Goal: Task Accomplishment & Management: Complete application form

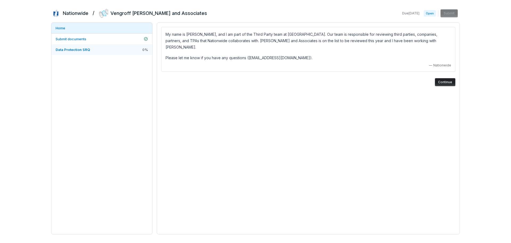
click at [84, 50] on span "Data Protection SRQ" at bounding box center [73, 49] width 34 height 4
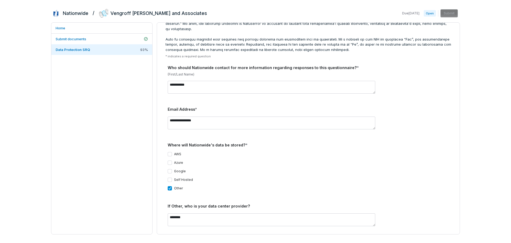
scroll to position [107, 0]
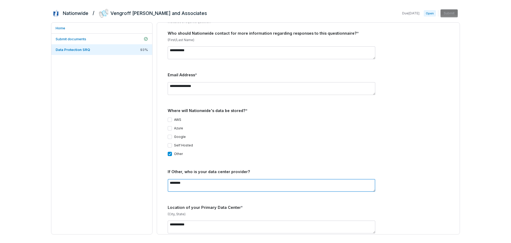
click at [170, 179] on textarea "********" at bounding box center [272, 185] width 208 height 13
click at [223, 179] on textarea "**********" at bounding box center [272, 185] width 208 height 13
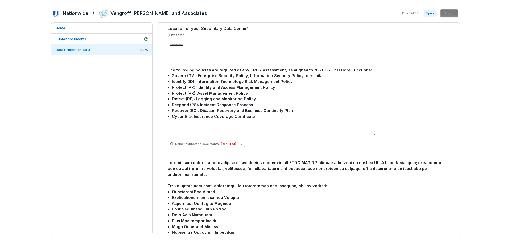
scroll to position [320, 0]
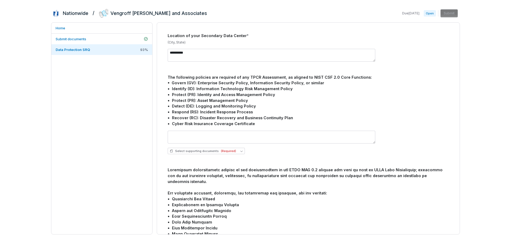
type textarea "**********"
click at [272, 152] on div "Select supporting documents (Required)" at bounding box center [309, 142] width 282 height 32
click at [241, 148] on button "Select supporting documents (Required)" at bounding box center [206, 151] width 77 height 6
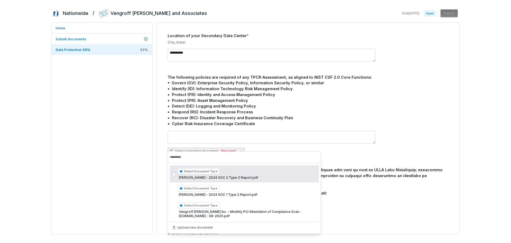
click at [241, 148] on button "Select supporting documents (Required)" at bounding box center [206, 151] width 77 height 6
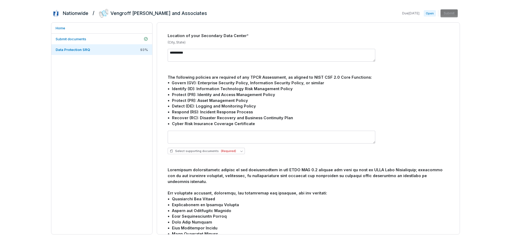
click at [279, 148] on div "Select supporting documents (Required)" at bounding box center [309, 151] width 282 height 6
click at [431, 14] on span "Open" at bounding box center [430, 13] width 12 height 6
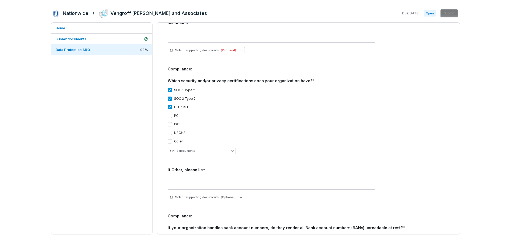
scroll to position [613, 0]
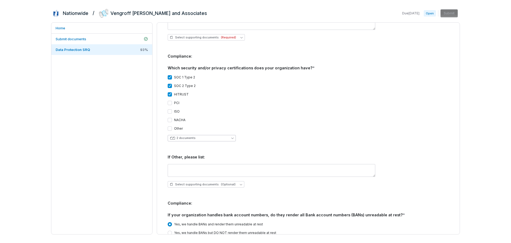
click at [231, 137] on icon "button" at bounding box center [232, 138] width 2 height 2
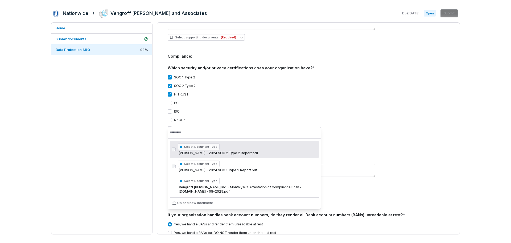
click at [259, 135] on div "2 documents" at bounding box center [309, 138] width 282 height 6
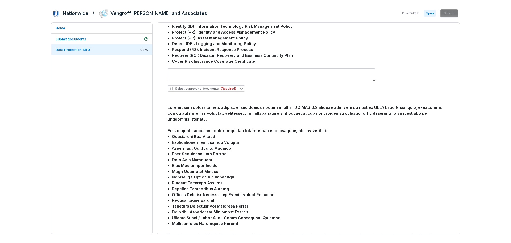
scroll to position [320, 0]
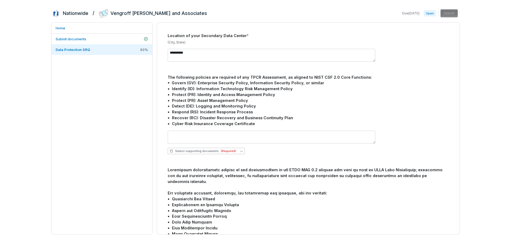
click at [241, 148] on button "Select supporting documents (Required)" at bounding box center [206, 151] width 77 height 6
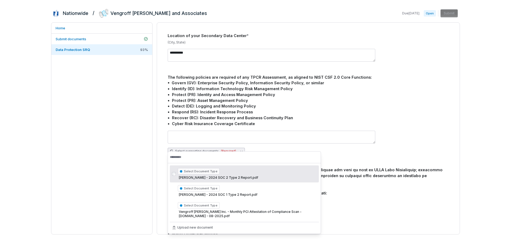
click at [241, 148] on button "Select supporting documents (Required)" at bounding box center [206, 151] width 77 height 6
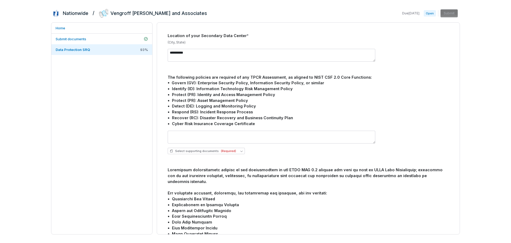
click at [267, 148] on div "Select supporting documents (Required)" at bounding box center [309, 151] width 282 height 6
click at [78, 38] on span "Submit documents" at bounding box center [71, 39] width 31 height 4
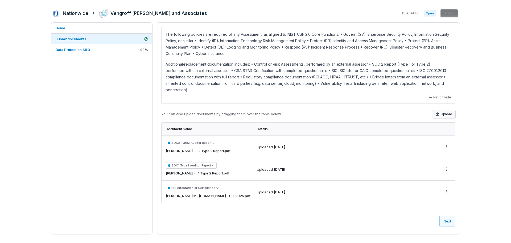
click at [443, 110] on button "Upload" at bounding box center [444, 114] width 23 height 8
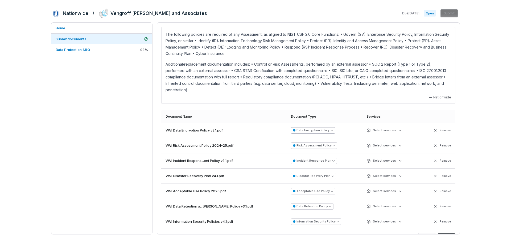
click at [331, 130] on icon "button" at bounding box center [332, 130] width 2 height 2
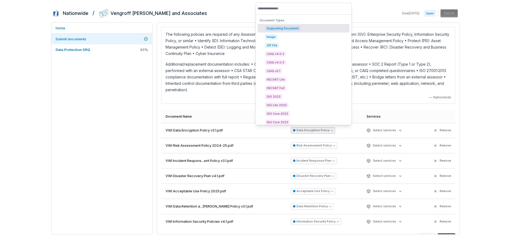
click at [331, 130] on icon "button" at bounding box center [332, 130] width 2 height 2
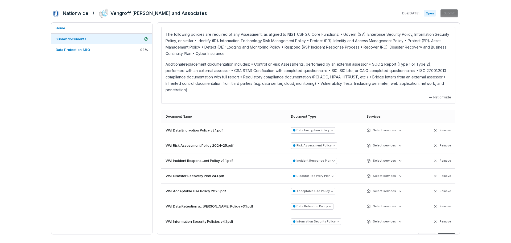
click at [333, 93] on div "The following policies are required of any Assessment, as aligned to NIST CSF 2…" at bounding box center [308, 65] width 294 height 77
click at [391, 131] on html "Nationwide / [PERSON_NAME] and Associates Due [DATE] Open Submit Home Submit do…" at bounding box center [255, 121] width 511 height 243
click at [390, 131] on html "Nationwide / [PERSON_NAME] and Associates Due [DATE] Open Submit Home Submit do…" at bounding box center [255, 121] width 511 height 243
click at [383, 129] on html "Nationwide / [PERSON_NAME] and Associates Due [DATE] Open Submit Home Submit do…" at bounding box center [255, 121] width 511 height 243
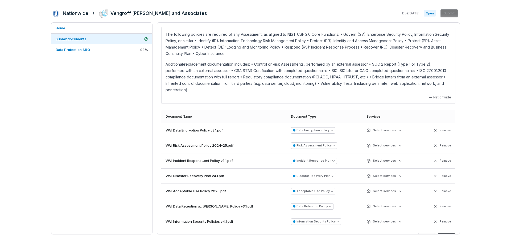
click at [322, 97] on div "— Nationwide" at bounding box center [309, 97] width 286 height 4
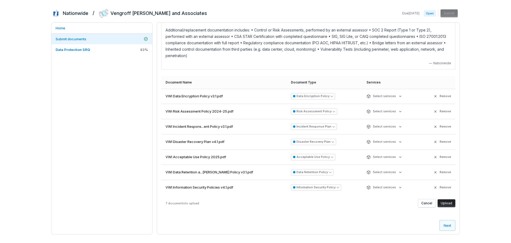
scroll to position [35, 0]
click at [447, 225] on button "Next" at bounding box center [448, 224] width 16 height 11
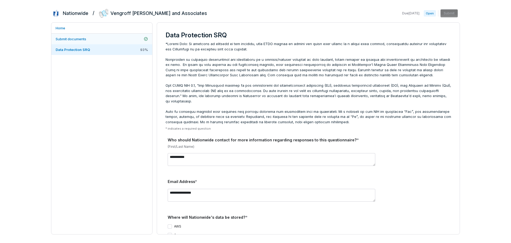
click at [95, 38] on link "Submit documents" at bounding box center [101, 39] width 101 height 11
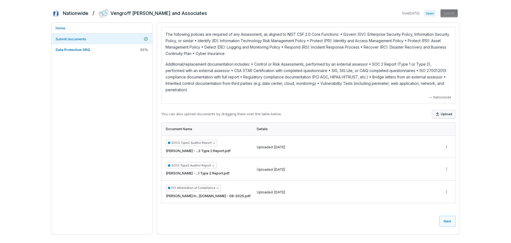
click at [446, 110] on button "Upload" at bounding box center [444, 114] width 23 height 8
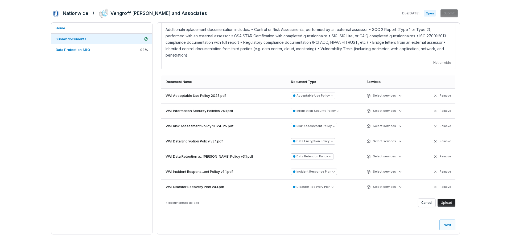
scroll to position [35, 0]
click at [446, 202] on button "Upload" at bounding box center [447, 202] width 18 height 8
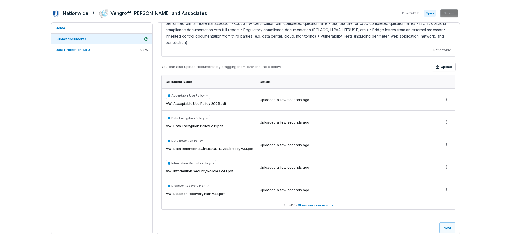
scroll to position [50, 0]
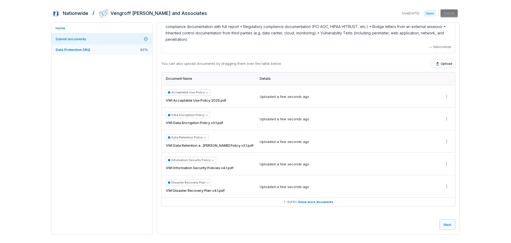
click at [87, 50] on span "Data Protection SRQ" at bounding box center [73, 49] width 34 height 4
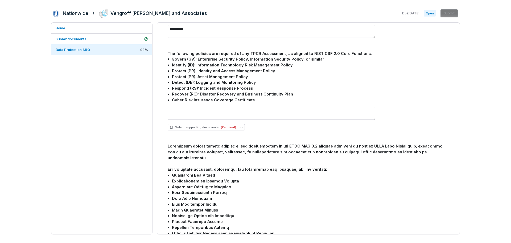
scroll to position [317, 0]
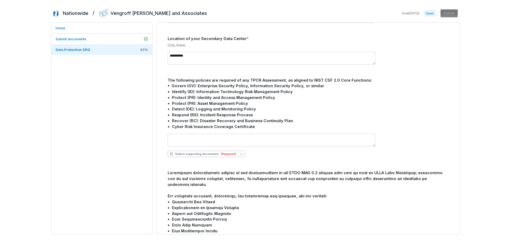
click at [241, 153] on icon "button" at bounding box center [242, 154] width 2 height 2
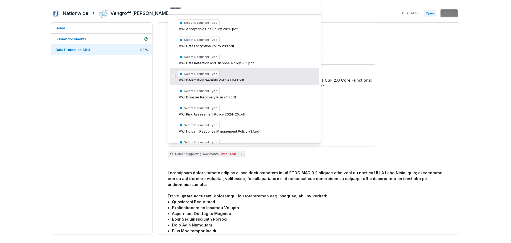
click at [208, 78] on span "VWI Information Security Policies v4.1.pdf" at bounding box center [247, 80] width 139 height 4
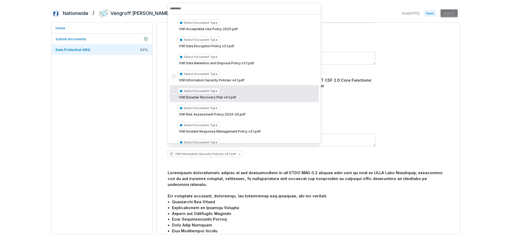
click at [346, 93] on div "The following policies are required of any TPCR Assessment, as aligned to NIST …" at bounding box center [309, 103] width 282 height 52
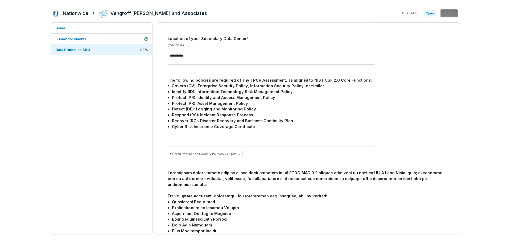
click at [238, 153] on icon "button" at bounding box center [239, 154] width 2 height 2
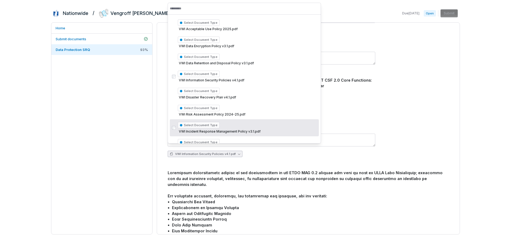
click at [210, 129] on div "Select Document Type VWI Incident Response Management Policy v3.1.pdf" at bounding box center [247, 128] width 139 height 14
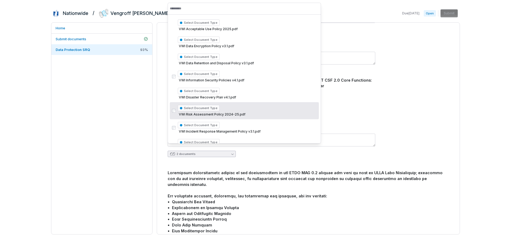
click at [203, 113] on span "VWi Risk Assessment Policy 2024-25.pdf" at bounding box center [247, 114] width 139 height 4
click at [385, 101] on div "The following policies are required of any TPCR Assessment, as aligned to NIST …" at bounding box center [309, 103] width 282 height 52
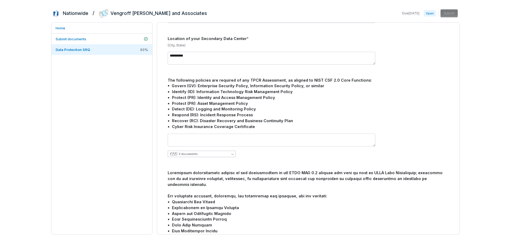
click at [234, 150] on button "3 documents" at bounding box center [202, 153] width 68 height 6
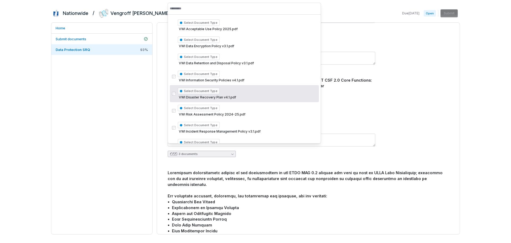
click at [198, 95] on span "VWI Disaster Recovery Plan v4.1.pdf" at bounding box center [247, 97] width 139 height 4
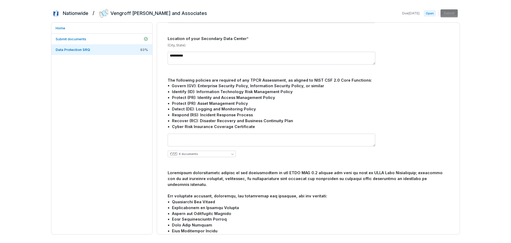
click at [396, 113] on div "The following policies are required of any TPCR Assessment, as aligned to NIST …" at bounding box center [309, 103] width 282 height 52
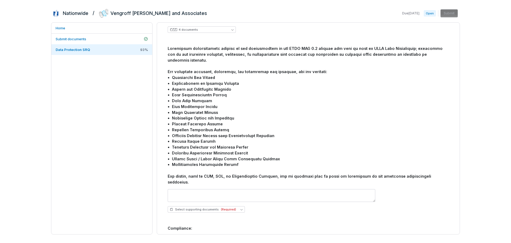
scroll to position [450, 0]
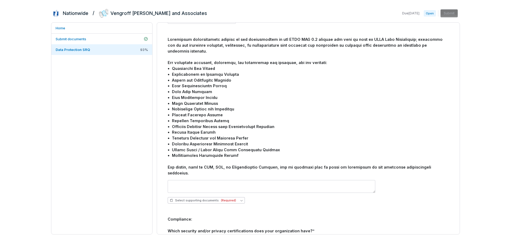
click at [241, 199] on icon "button" at bounding box center [242, 200] width 2 height 2
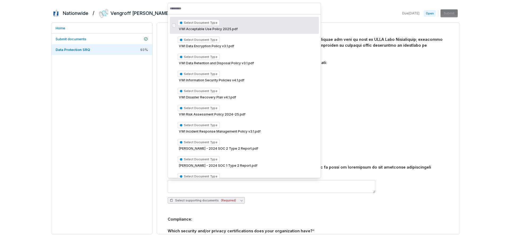
click at [231, 27] on span "VWI Acceptable Use Policy 2025.pdf" at bounding box center [247, 29] width 139 height 4
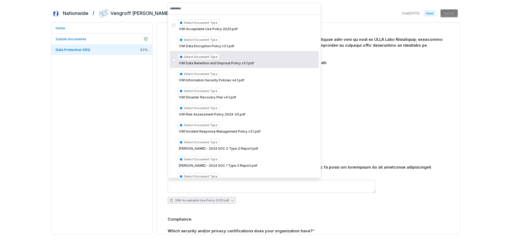
click at [389, 83] on div at bounding box center [309, 105] width 282 height 139
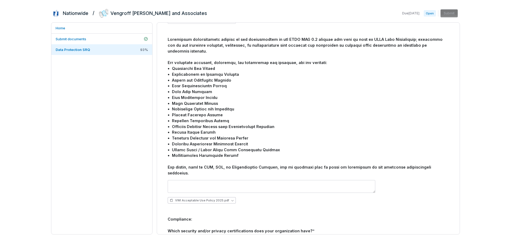
click at [231, 197] on button "VWI Acceptable Use Policy 2025.pdf" at bounding box center [202, 200] width 68 height 6
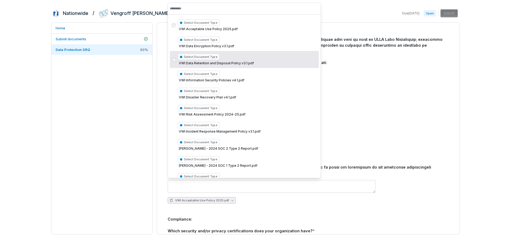
click at [348, 76] on div at bounding box center [309, 105] width 282 height 139
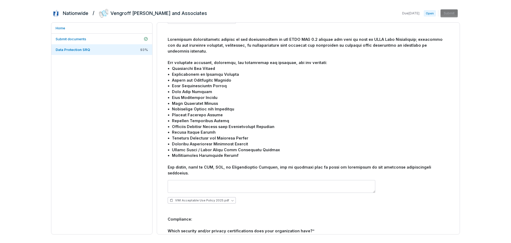
click at [231, 197] on button "VWI Acceptable Use Policy 2025.pdf" at bounding box center [202, 200] width 68 height 6
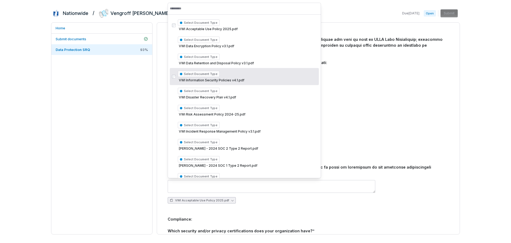
click at [230, 79] on span "VWI Information Security Policies v4.1.pdf" at bounding box center [247, 80] width 139 height 4
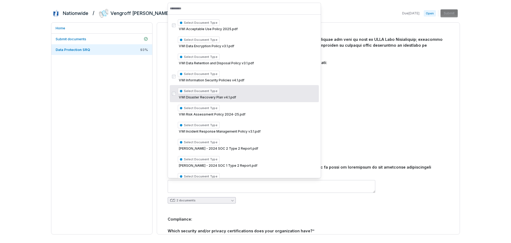
click at [327, 96] on div at bounding box center [309, 105] width 282 height 139
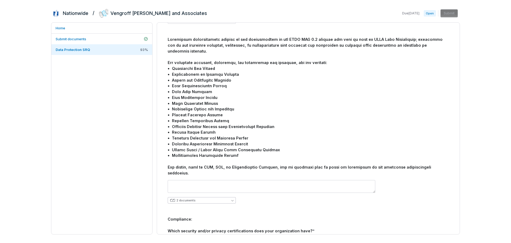
click at [232, 199] on icon "button" at bounding box center [232, 200] width 2 height 2
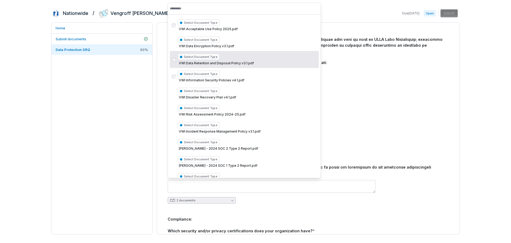
click at [218, 63] on span "VWI Data Retention and Disposal Policy v3.1.pdf" at bounding box center [247, 63] width 139 height 4
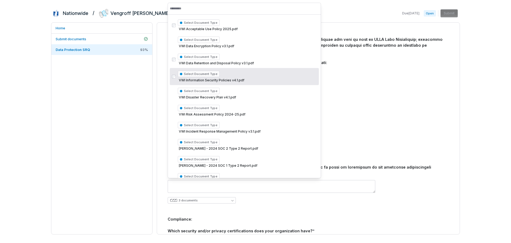
click at [381, 121] on div at bounding box center [309, 105] width 282 height 139
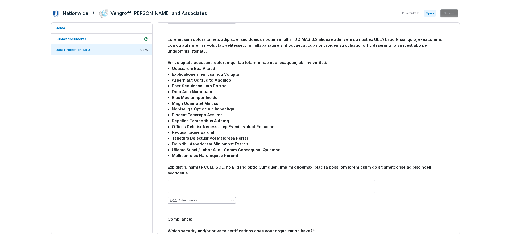
click at [231, 197] on button "3 documents" at bounding box center [202, 200] width 68 height 6
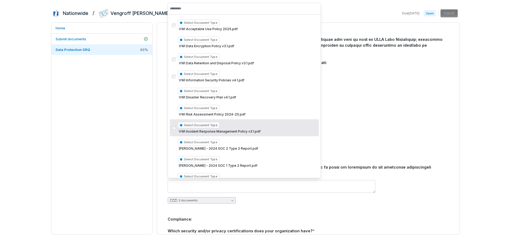
click at [381, 110] on div at bounding box center [309, 105] width 282 height 139
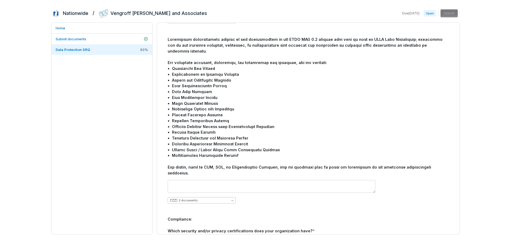
click at [233, 197] on button "3 documents" at bounding box center [202, 200] width 68 height 6
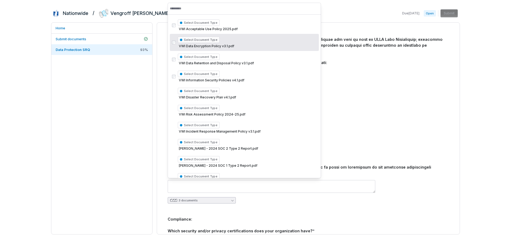
click at [205, 47] on span "VWI Data Encryption Policy v3.1.pdf" at bounding box center [247, 46] width 139 height 4
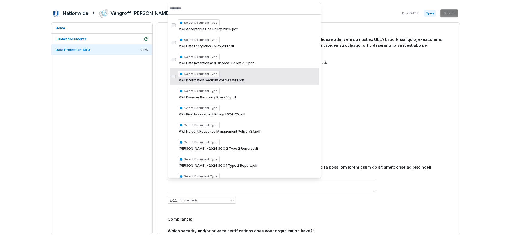
click at [381, 108] on div at bounding box center [309, 105] width 282 height 139
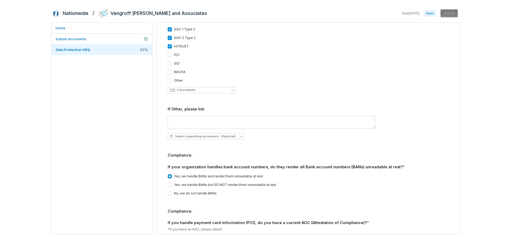
scroll to position [663, 0]
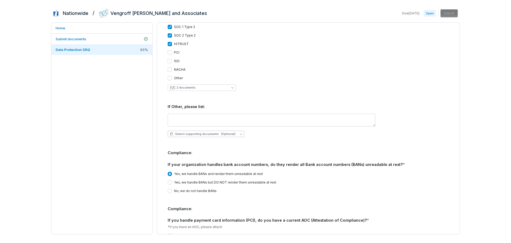
click at [240, 131] on button "Select supporting documents (Optional)" at bounding box center [206, 134] width 77 height 6
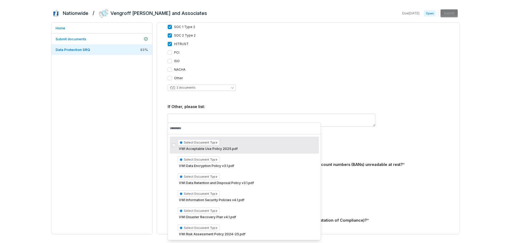
click at [276, 131] on div "Select supporting documents (Optional)" at bounding box center [309, 134] width 282 height 6
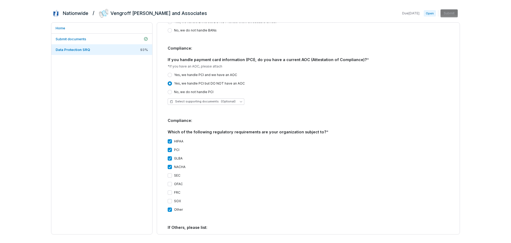
scroll to position [769, 0]
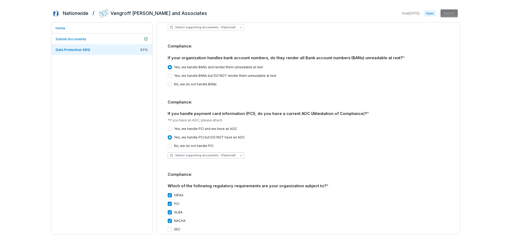
click at [239, 152] on button "Select supporting documents (Optional)" at bounding box center [206, 155] width 77 height 6
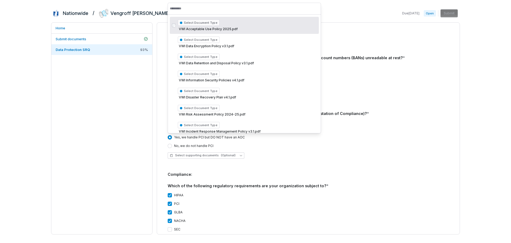
click at [377, 135] on div "Yes, we handle PCI and we have an AOC Yes, we handle PCI but DO NOT have an AOC…" at bounding box center [309, 142] width 282 height 40
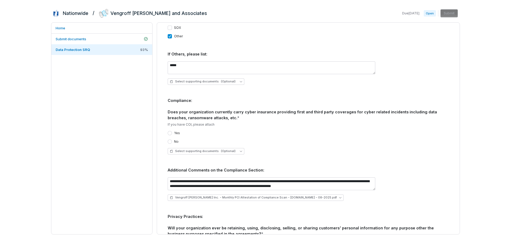
scroll to position [1009, 0]
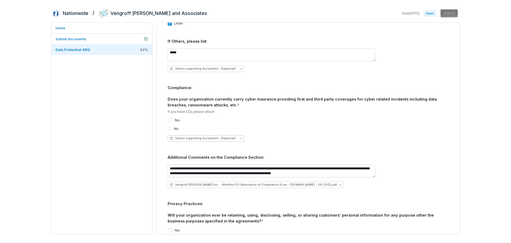
click at [240, 137] on icon "button" at bounding box center [241, 138] width 2 height 2
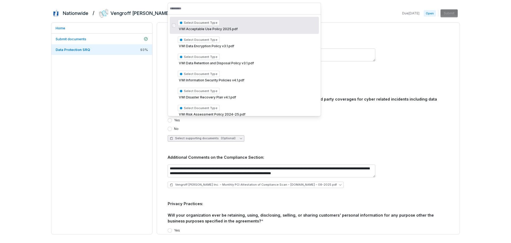
click at [240, 137] on icon "button" at bounding box center [241, 138] width 2 height 2
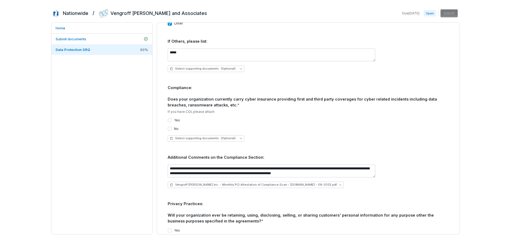
click at [263, 89] on div "Compliance: Does your organization currently carry cyber insurance providing fi…" at bounding box center [309, 96] width 282 height 23
click at [270, 114] on div "Yes No Select supporting documents (Optional)" at bounding box center [309, 130] width 282 height 32
click at [169, 118] on button "Yes" at bounding box center [170, 120] width 4 height 4
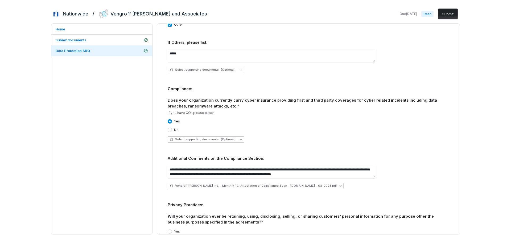
click at [239, 136] on button "Select supporting documents (Optional)" at bounding box center [206, 139] width 77 height 6
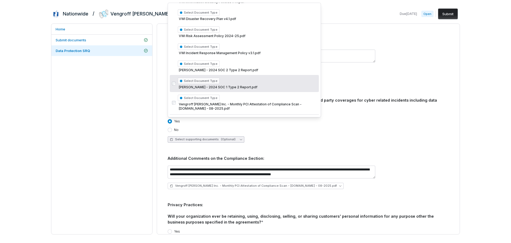
scroll to position [87, 0]
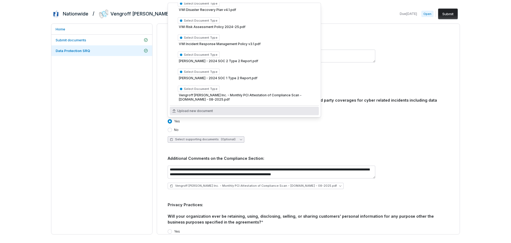
click at [194, 110] on span "Upload new document" at bounding box center [195, 111] width 36 height 4
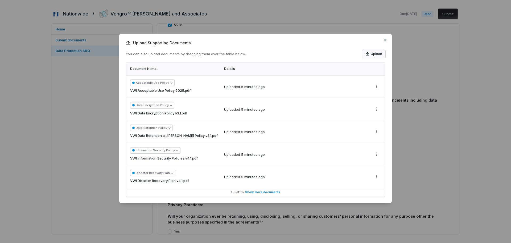
click at [371, 53] on button "Upload" at bounding box center [374, 54] width 23 height 8
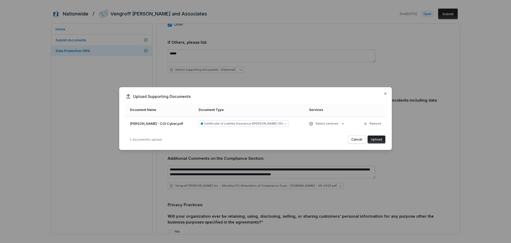
click at [378, 138] on button "Upload" at bounding box center [377, 139] width 18 height 8
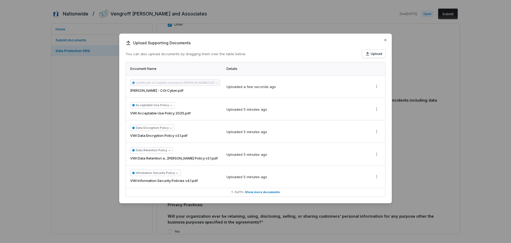
click at [244, 87] on div "a few seconds ago" at bounding box center [260, 86] width 32 height 5
click at [380, 87] on div "Upload Supporting Documents You can also upload documents by dragging them over…" at bounding box center [255, 121] width 511 height 192
click at [340, 80] on div "Upload Supporting Documents You can also upload documents by dragging them over…" at bounding box center [255, 121] width 511 height 192
click at [375, 87] on div "Upload Supporting Documents You can also upload documents by dragging them over…" at bounding box center [255, 121] width 511 height 192
click at [345, 78] on div "Upload Supporting Documents You can also upload documents by dragging them over…" at bounding box center [255, 121] width 511 height 192
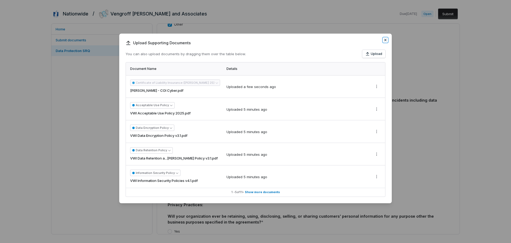
click at [385, 42] on icon "button" at bounding box center [386, 40] width 4 height 4
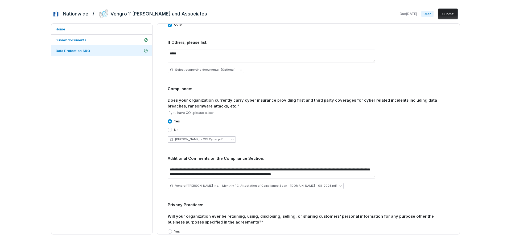
click at [233, 138] on icon "button" at bounding box center [232, 139] width 2 height 2
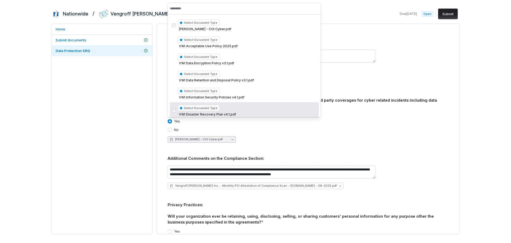
click at [376, 119] on div "Yes No" at bounding box center [309, 125] width 282 height 13
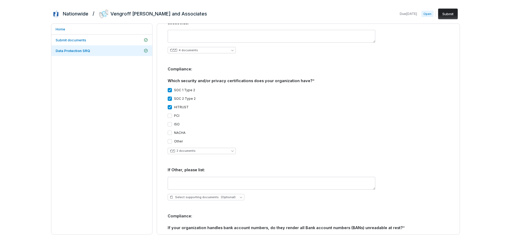
scroll to position [591, 0]
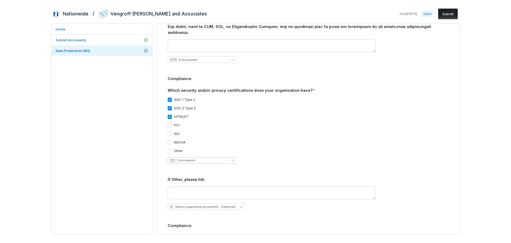
click at [233, 157] on button "2 documents" at bounding box center [202, 160] width 68 height 6
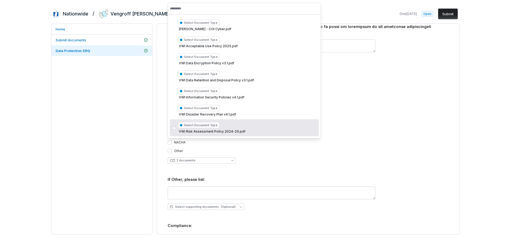
click at [344, 128] on div "SOC 1 Type 2 SOC 2 Type 2 HITRUST PCI ISO NACHA Other" at bounding box center [309, 124] width 282 height 55
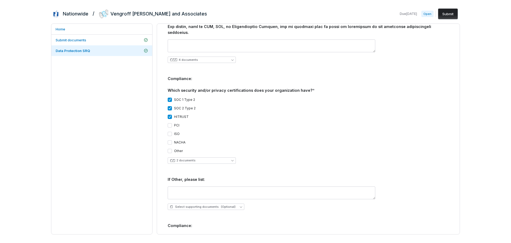
scroll to position [458, 0]
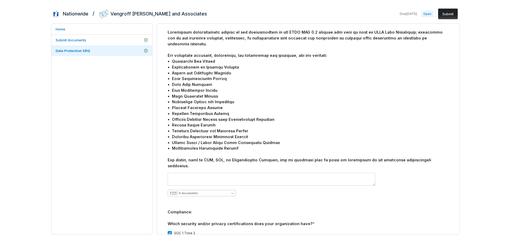
click at [234, 190] on button "4 documents" at bounding box center [202, 193] width 68 height 6
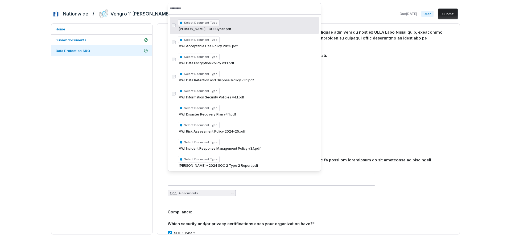
click at [234, 190] on button "4 documents" at bounding box center [202, 193] width 68 height 6
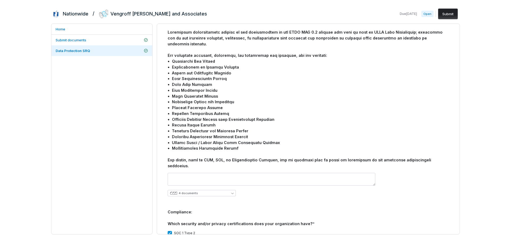
click at [262, 190] on div "4 documents" at bounding box center [309, 193] width 282 height 6
click at [234, 190] on button "4 documents" at bounding box center [202, 193] width 68 height 6
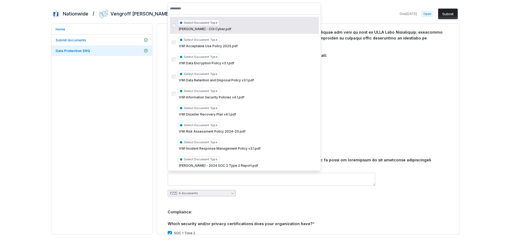
click at [334, 182] on div "4 documents" at bounding box center [309, 184] width 282 height 32
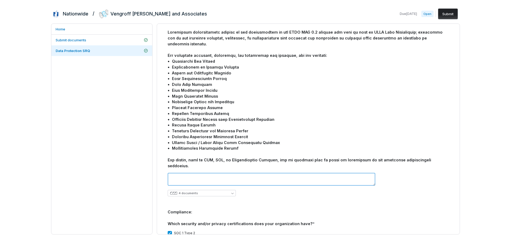
click at [288, 173] on textarea at bounding box center [272, 179] width 208 height 13
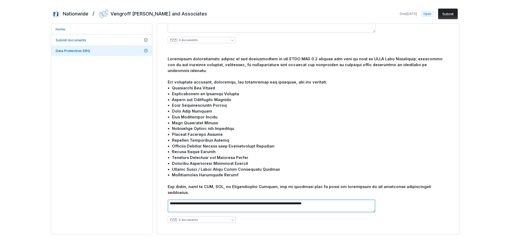
click at [347, 199] on textarea "**********" at bounding box center [272, 205] width 208 height 13
drag, startPoint x: 343, startPoint y: 188, endPoint x: 313, endPoint y: 186, distance: 30.1
click at [313, 199] on textarea "**********" at bounding box center [272, 205] width 208 height 13
paste textarea "**********"
click at [298, 199] on textarea "**********" at bounding box center [272, 205] width 208 height 13
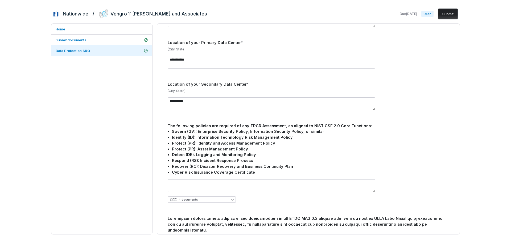
scroll to position [272, 0]
type textarea "**********"
click at [237, 181] on textarea at bounding box center [272, 186] width 208 height 13
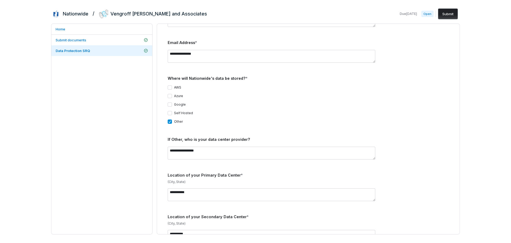
scroll to position [186, 0]
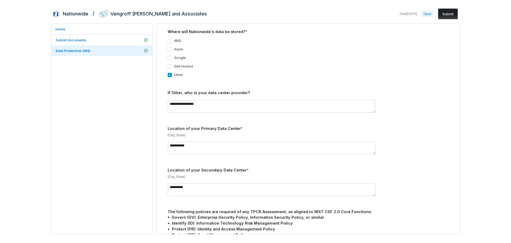
click at [440, 133] on p "(City, State)" at bounding box center [309, 135] width 282 height 4
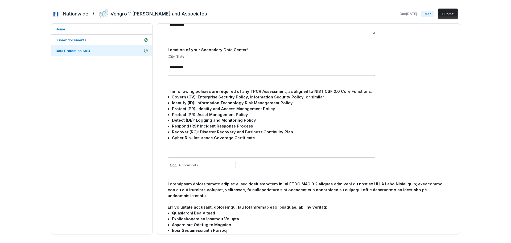
scroll to position [320, 0]
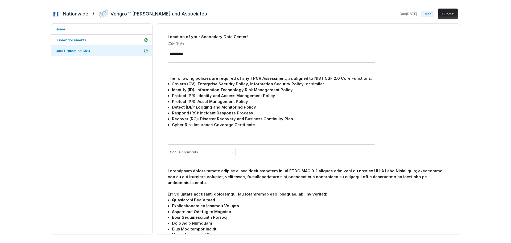
click at [234, 149] on button "4 documents" at bounding box center [202, 152] width 68 height 6
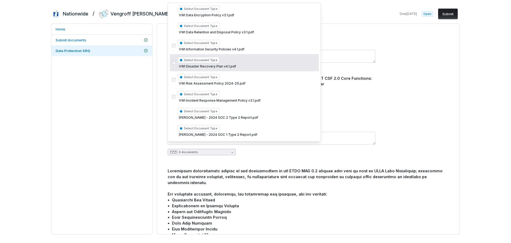
scroll to position [53, 0]
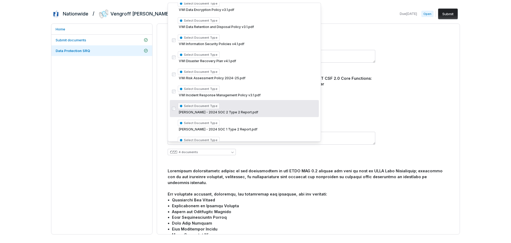
click at [407, 114] on div "The following policies are required of any TPCR Assessment, as aligned to NIST …" at bounding box center [309, 101] width 282 height 52
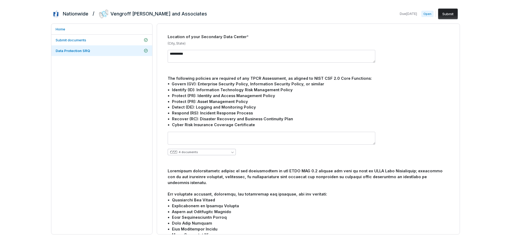
click at [233, 151] on icon "button" at bounding box center [232, 152] width 2 height 2
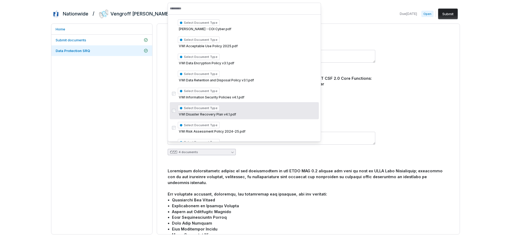
scroll to position [27, 0]
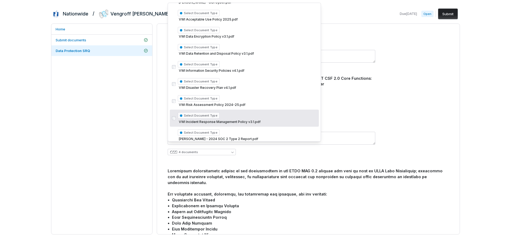
click at [394, 106] on div "The following policies are required of any TPCR Assessment, as aligned to NIST …" at bounding box center [309, 101] width 282 height 52
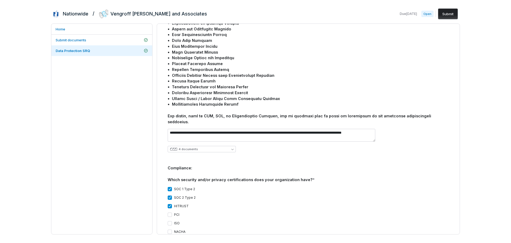
scroll to position [506, 0]
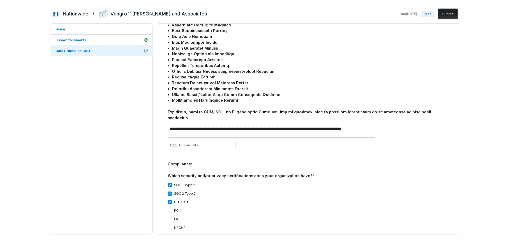
click at [234, 144] on icon "button" at bounding box center [232, 145] width 2 height 2
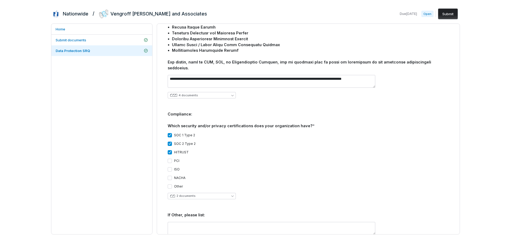
scroll to position [586, 0]
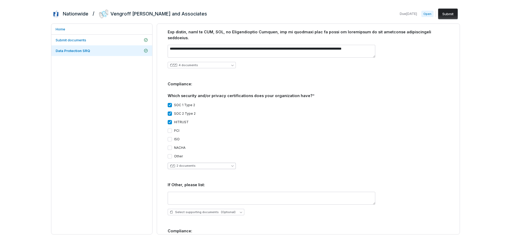
click at [234, 162] on button "2 documents" at bounding box center [202, 165] width 68 height 6
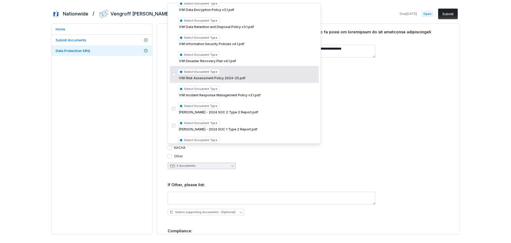
scroll to position [78, 0]
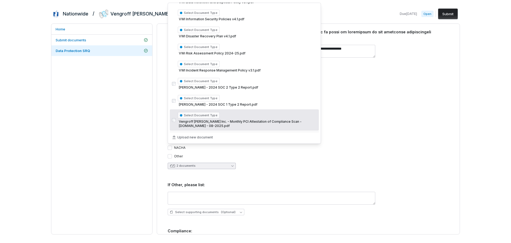
click at [215, 122] on span "Vengroff [PERSON_NAME] Inc. - Monthly PCI Attestation of Compliance Scan - [DOM…" at bounding box center [247, 123] width 139 height 9
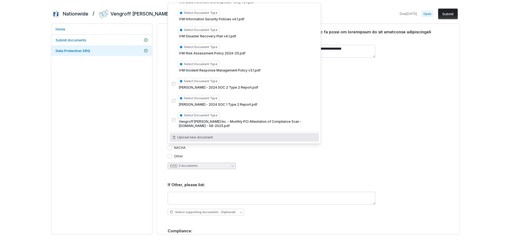
click at [268, 154] on div "SOC 1 Type 2 SOC 2 Type 2 HITRUST PCI ISO NACHA Other 3 documents" at bounding box center [309, 136] width 282 height 75
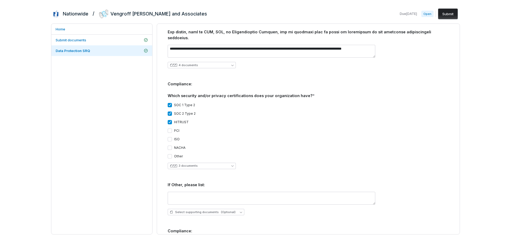
click at [169, 128] on button "PCI" at bounding box center [170, 130] width 4 height 4
click at [264, 157] on div "**********" at bounding box center [309, 231] width 282 height 1359
click at [253, 192] on textarea at bounding box center [272, 198] width 208 height 13
click at [257, 164] on div "**********" at bounding box center [309, 231] width 282 height 1359
click at [240, 209] on button "Select supporting documents (Optional)" at bounding box center [206, 212] width 77 height 6
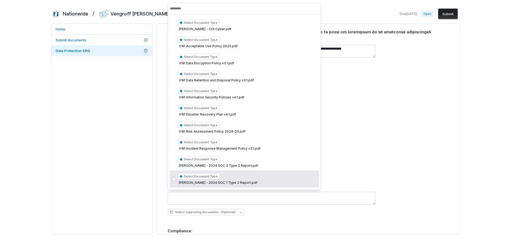
click at [361, 162] on div "3 documents" at bounding box center [309, 165] width 282 height 6
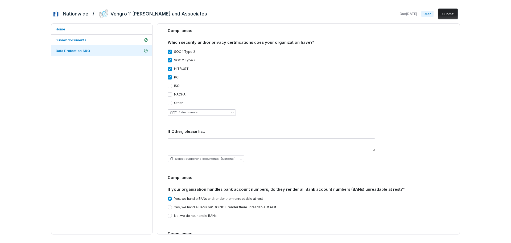
scroll to position [613, 0]
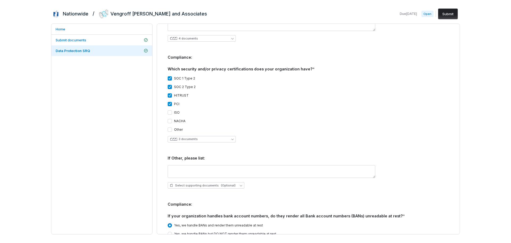
click at [170, 102] on button "PCI" at bounding box center [170, 104] width 4 height 4
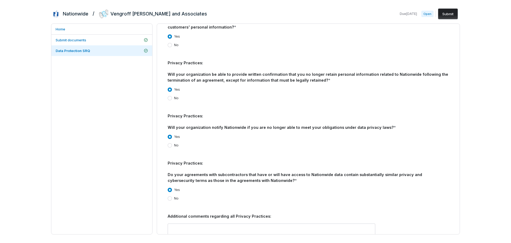
scroll to position [1257, 0]
click at [448, 12] on button "Submit" at bounding box center [448, 14] width 20 height 11
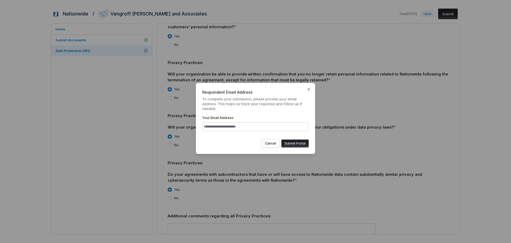
click at [234, 125] on input "Your Email Address" at bounding box center [255, 126] width 107 height 9
type input "**********"
click at [297, 144] on button "Submit Portal" at bounding box center [295, 143] width 27 height 8
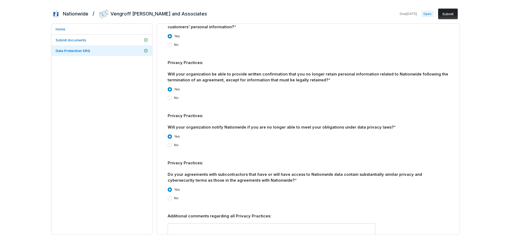
scroll to position [0, 0]
